Goal: Check status: Check status

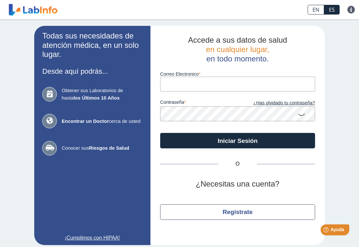
click at [291, 89] on input "Correo Electronico" at bounding box center [237, 83] width 155 height 15
type input "[EMAIL_ADDRESS][DOMAIN_NAME]"
click at [238, 140] on button "Iniciar Sesión" at bounding box center [237, 140] width 155 height 15
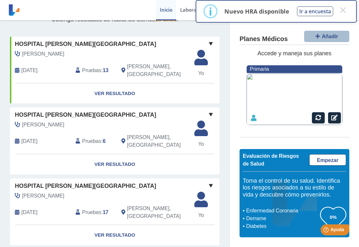
scroll to position [36, 0]
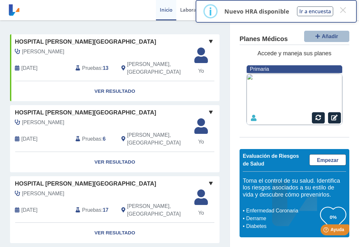
click at [51, 154] on link "Ver Resultado" at bounding box center [114, 162] width 209 height 20
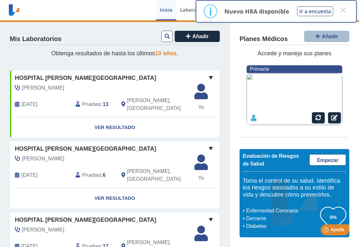
scroll to position [0, 0]
click at [142, 188] on link "Ver Resultado" at bounding box center [114, 198] width 209 height 20
click at [132, 188] on link "Ver Resultado" at bounding box center [114, 198] width 209 height 20
click at [123, 188] on link "Ver Resultado" at bounding box center [114, 198] width 209 height 20
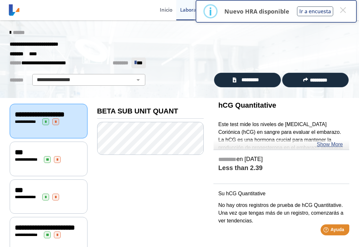
click at [158, 170] on div "**********" at bounding box center [150, 214] width 117 height 232
